Goal: Contribute content

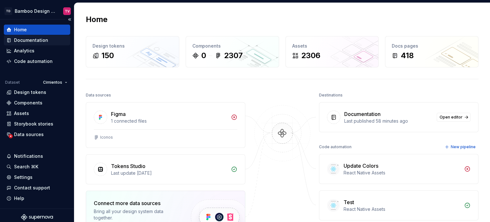
click at [40, 40] on div "Documentation" at bounding box center [31, 40] width 34 height 6
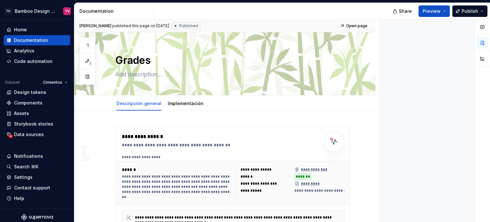
type textarea "*"
